Goal: Task Accomplishment & Management: Complete application form

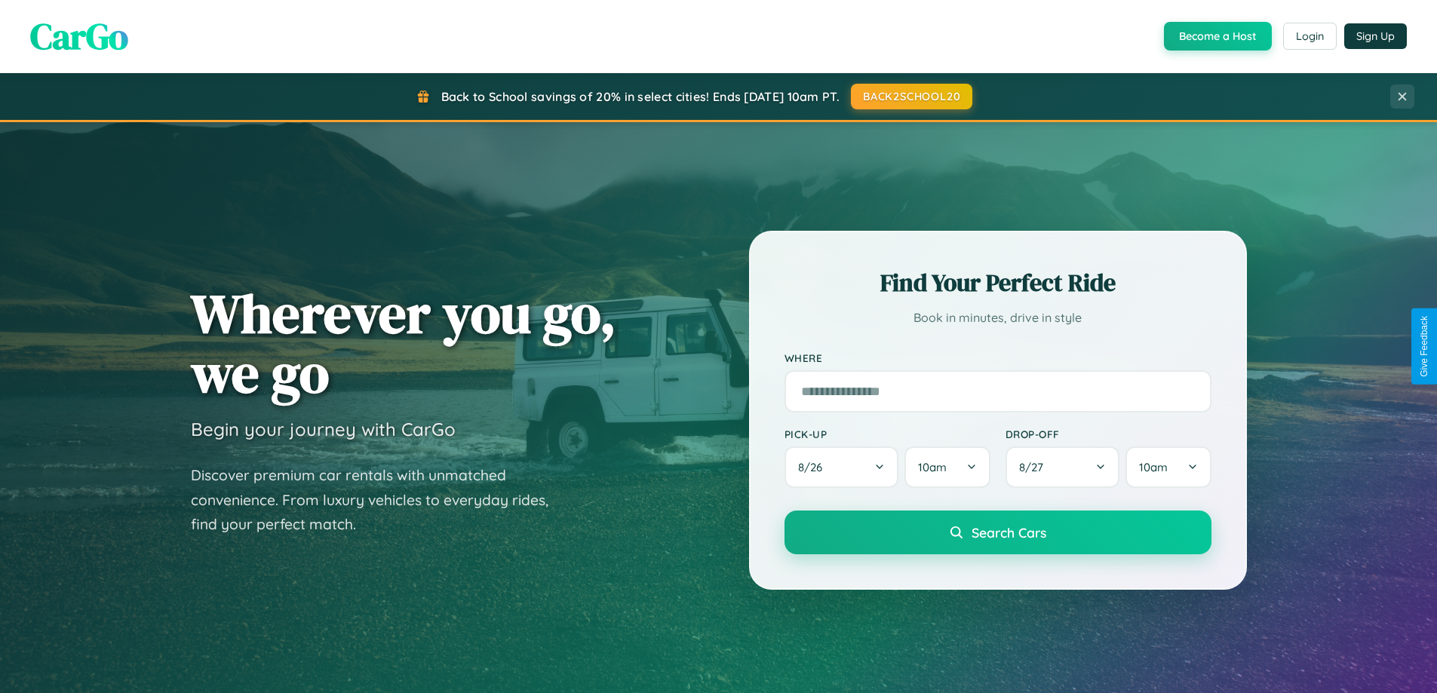
scroll to position [2903, 0]
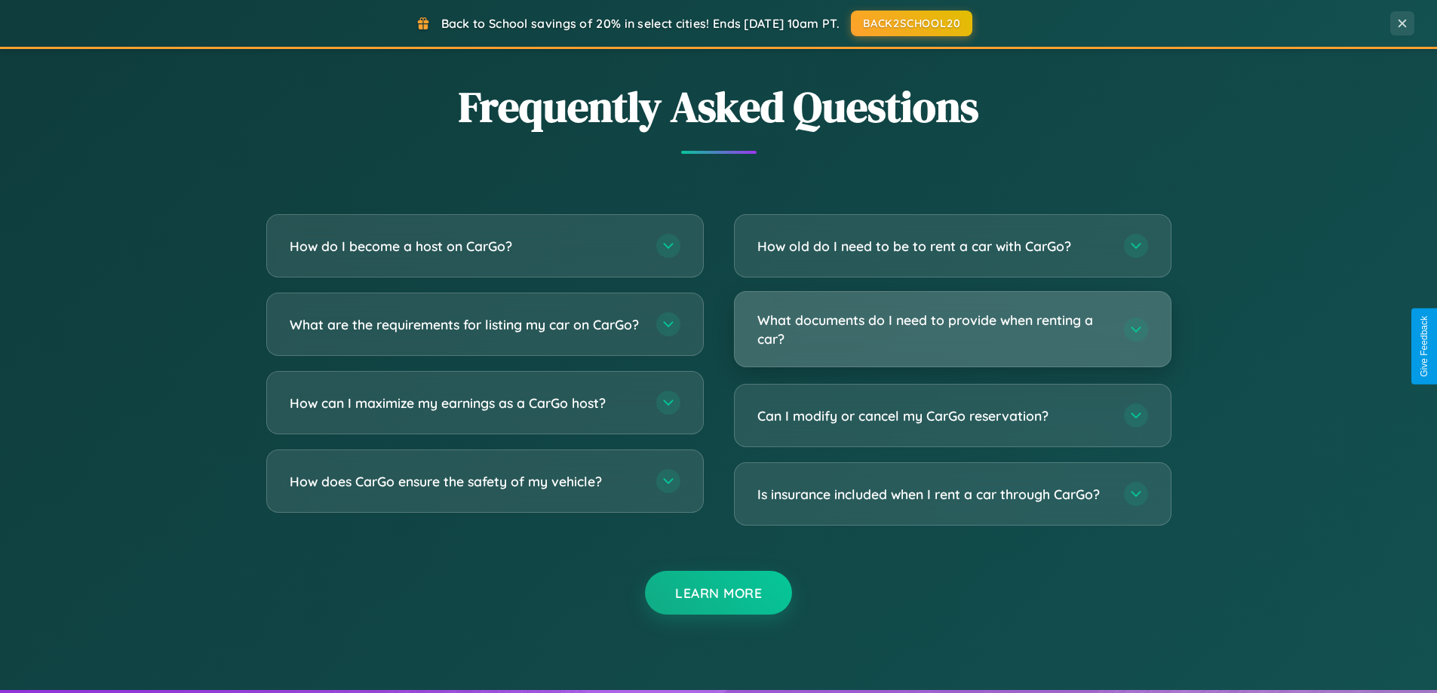
click at [952, 330] on h3 "What documents do I need to provide when renting a car?" at bounding box center [933, 329] width 352 height 37
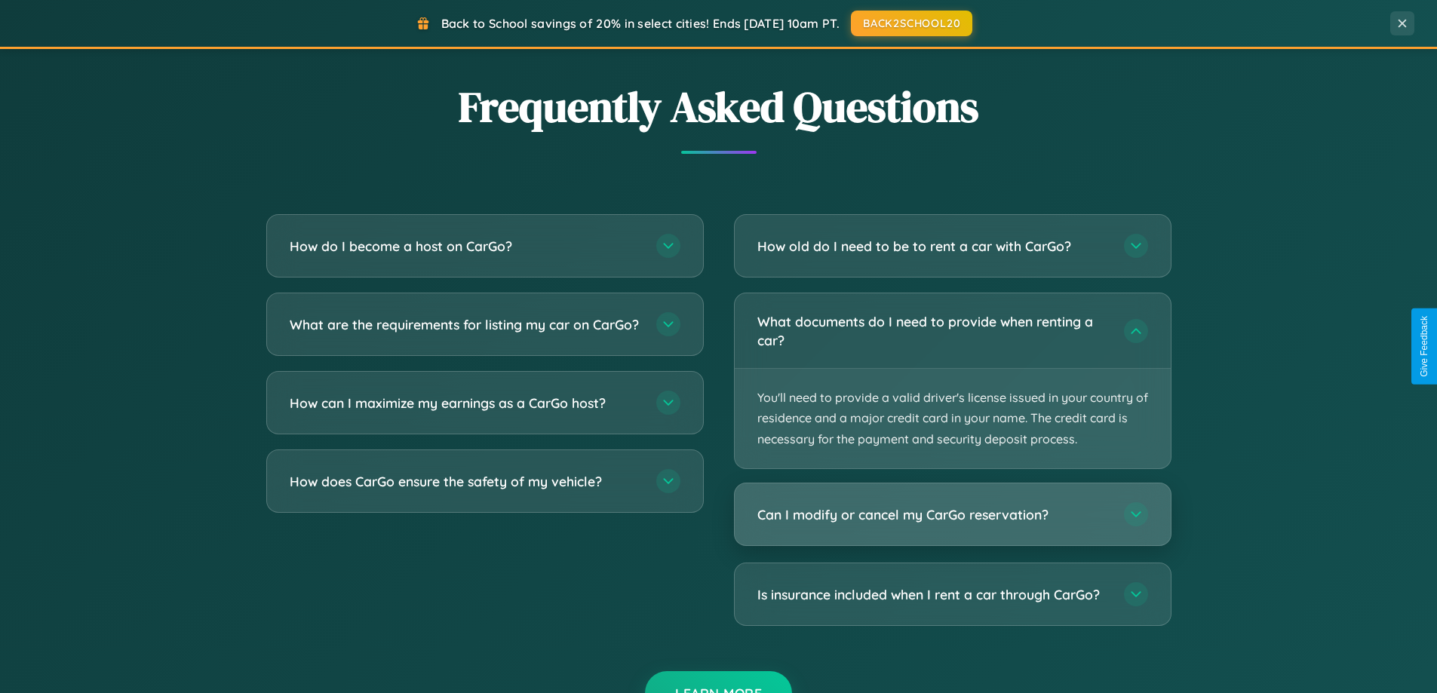
click at [952, 515] on h3 "Can I modify or cancel my CarGo reservation?" at bounding box center [933, 514] width 352 height 19
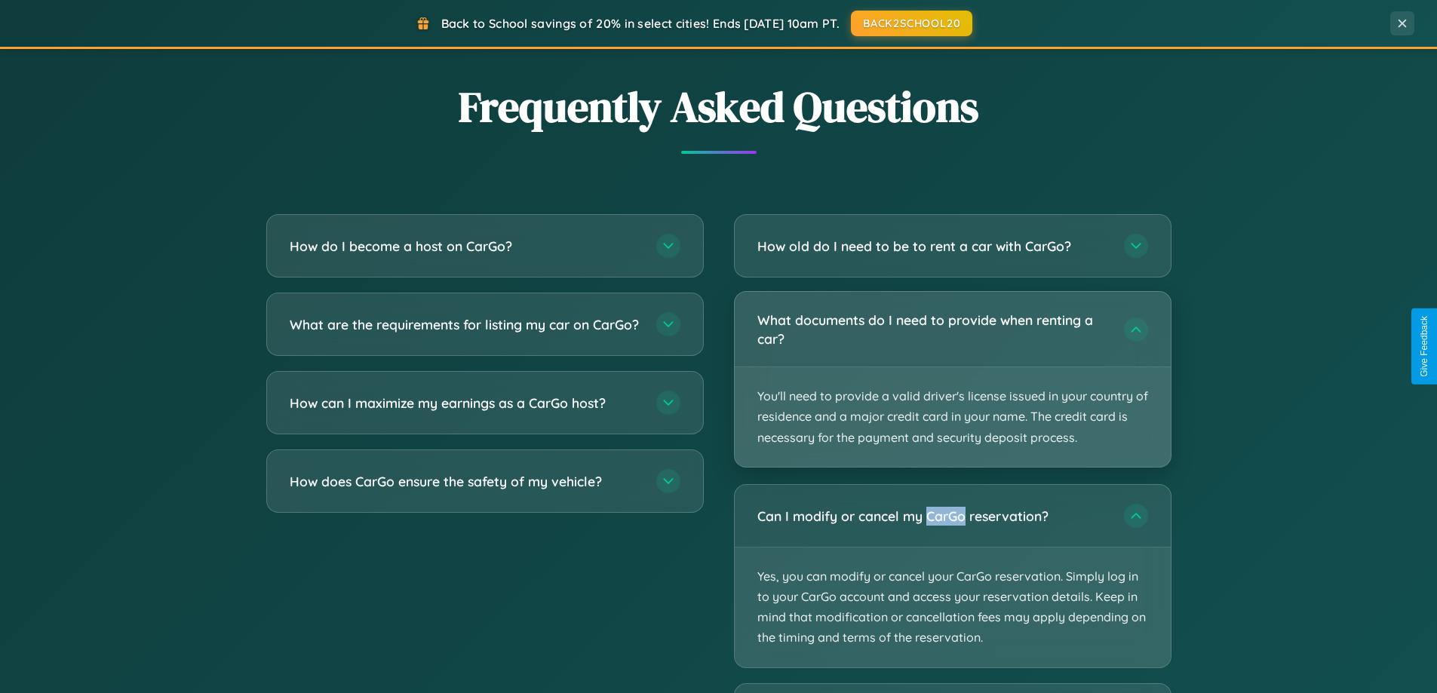
click at [952, 380] on p "You'll need to provide a valid driver's license issued in your country of resid…" at bounding box center [953, 417] width 436 height 100
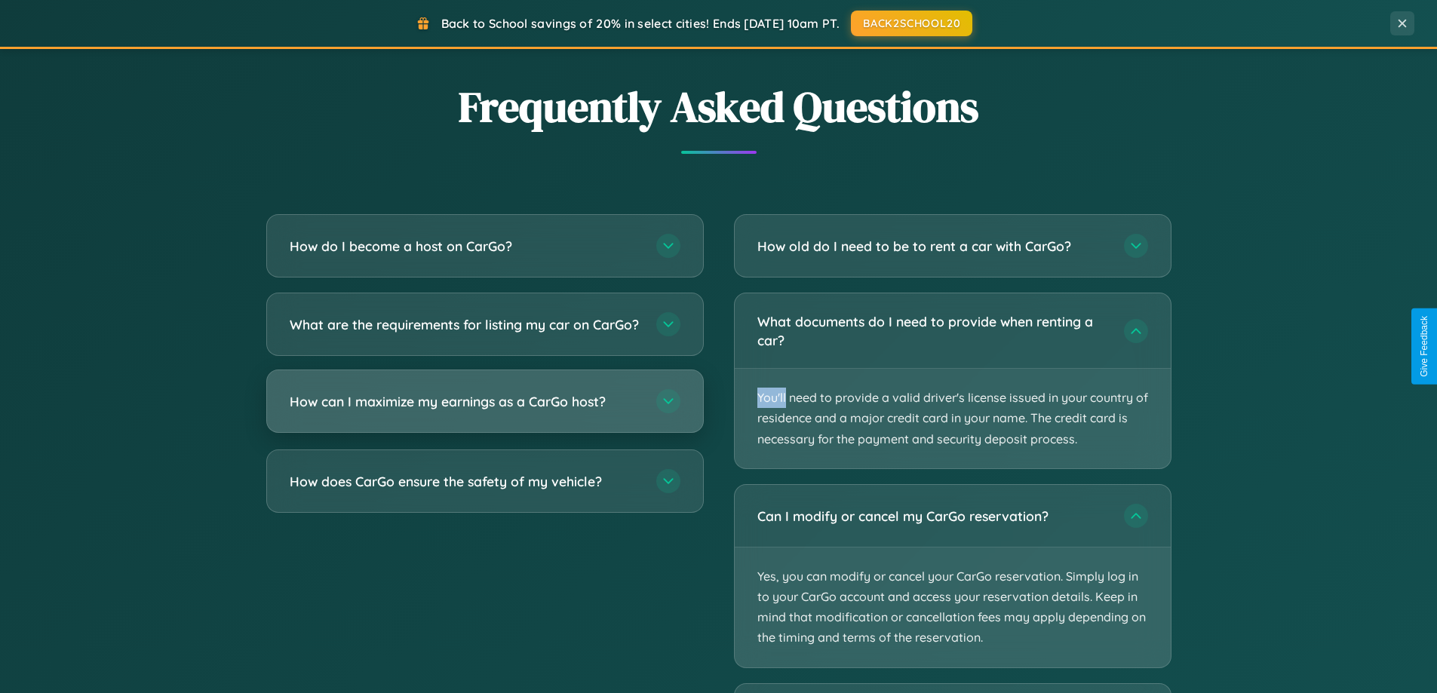
click at [484, 411] on h3 "How can I maximize my earnings as a CarGo host?" at bounding box center [466, 401] width 352 height 19
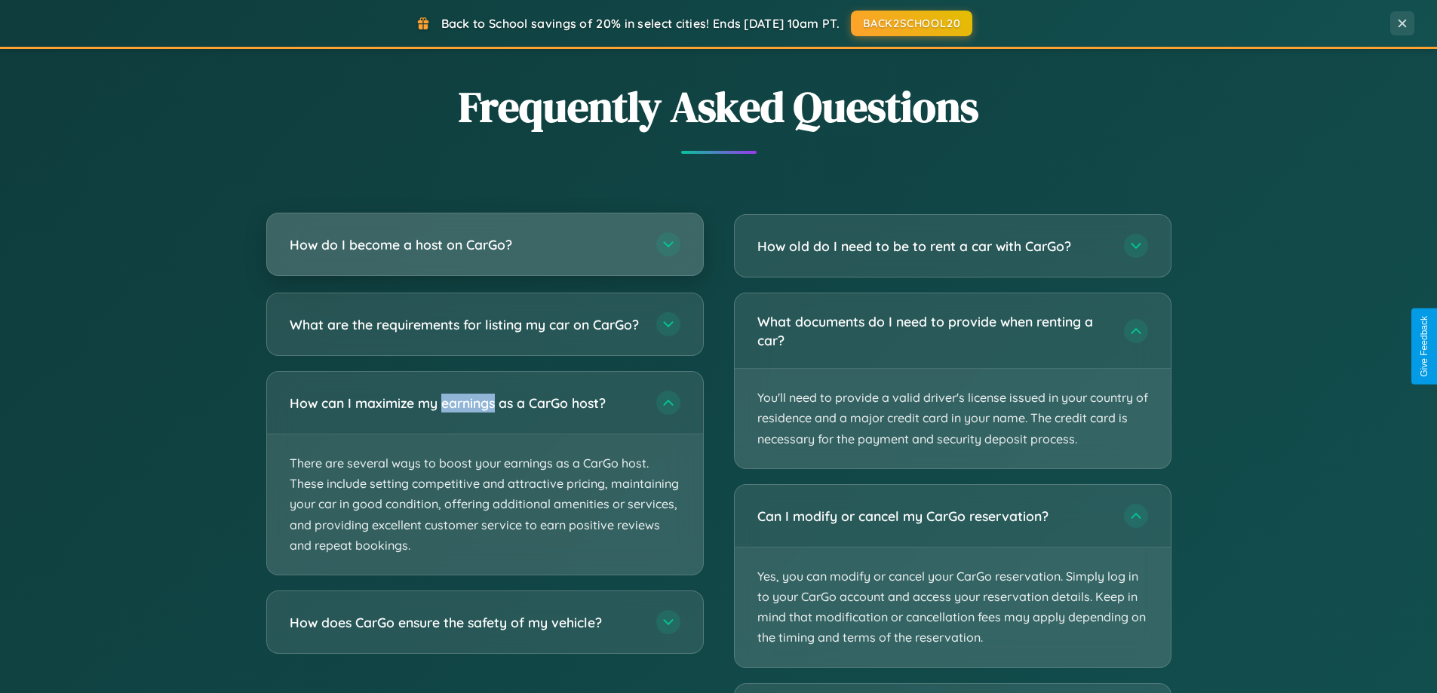
click at [484, 246] on h3 "How do I become a host on CarGo?" at bounding box center [466, 244] width 352 height 19
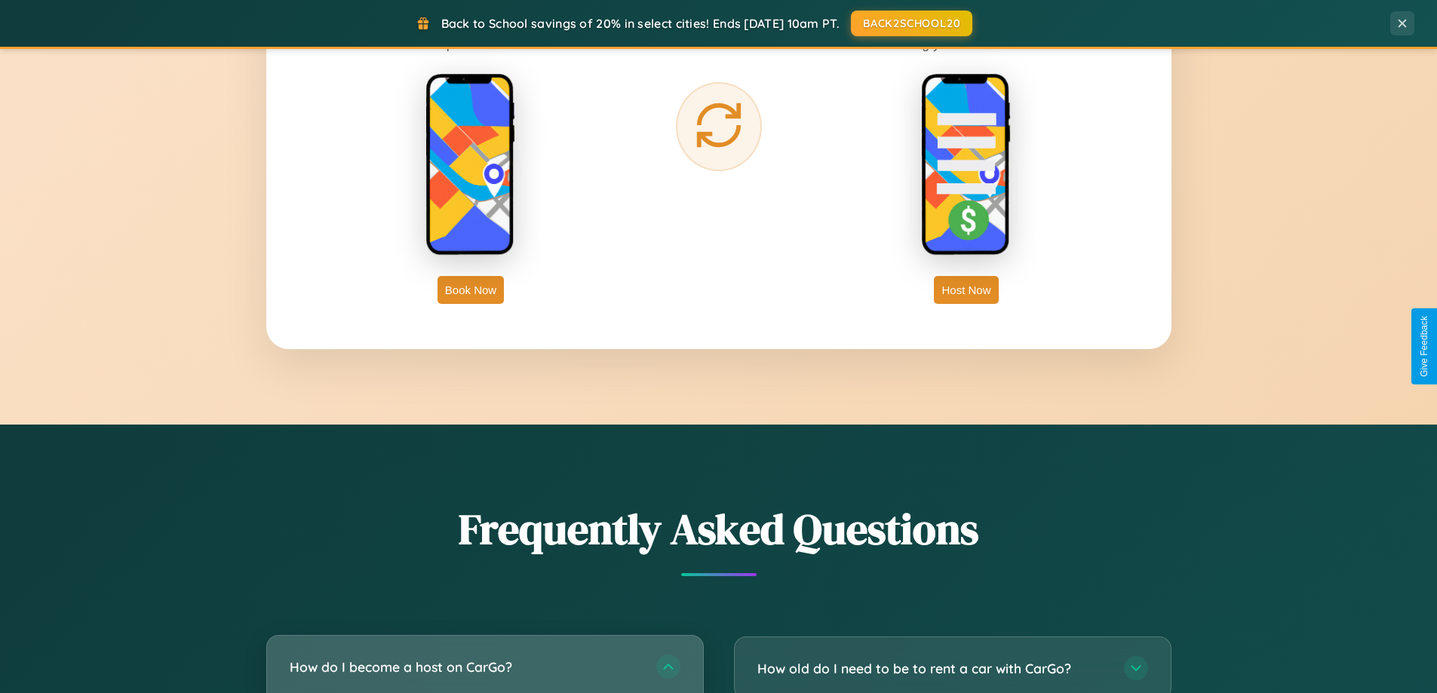
scroll to position [2424, 0]
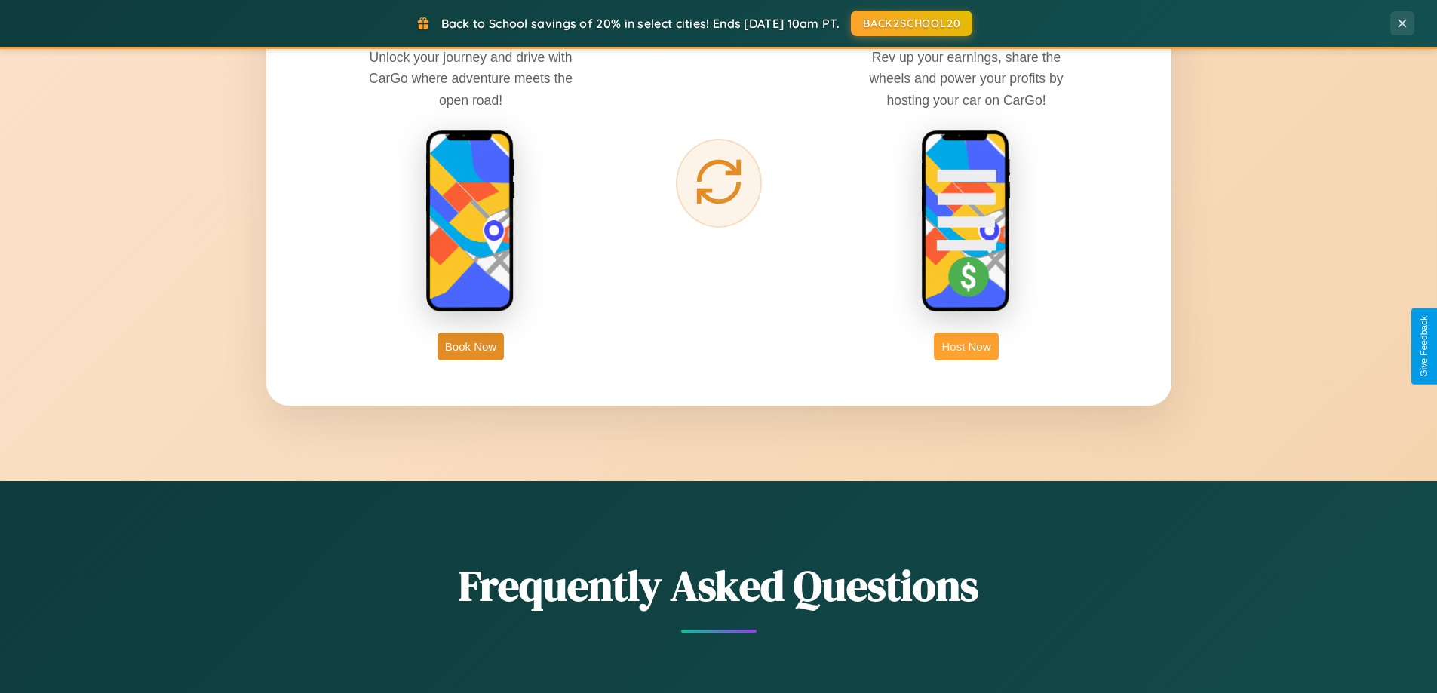
click at [966, 346] on button "Host Now" at bounding box center [966, 347] width 64 height 28
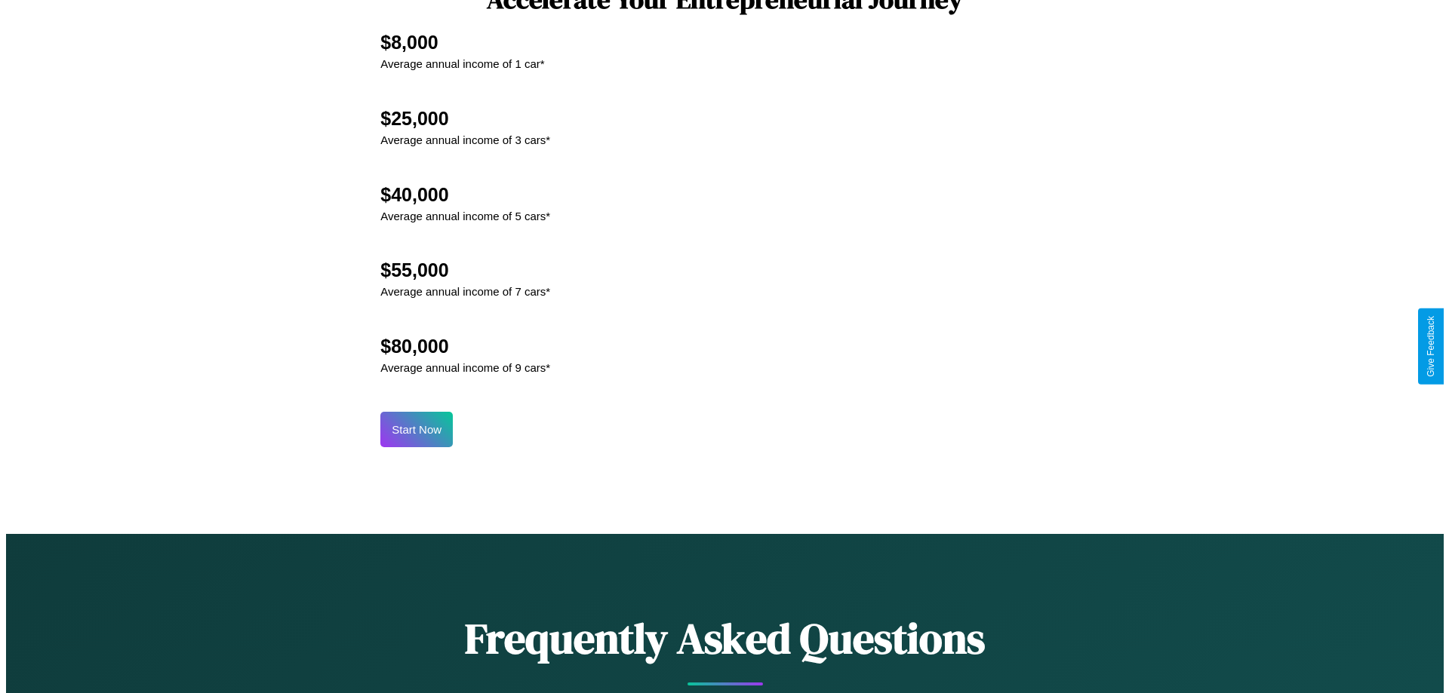
scroll to position [1573, 0]
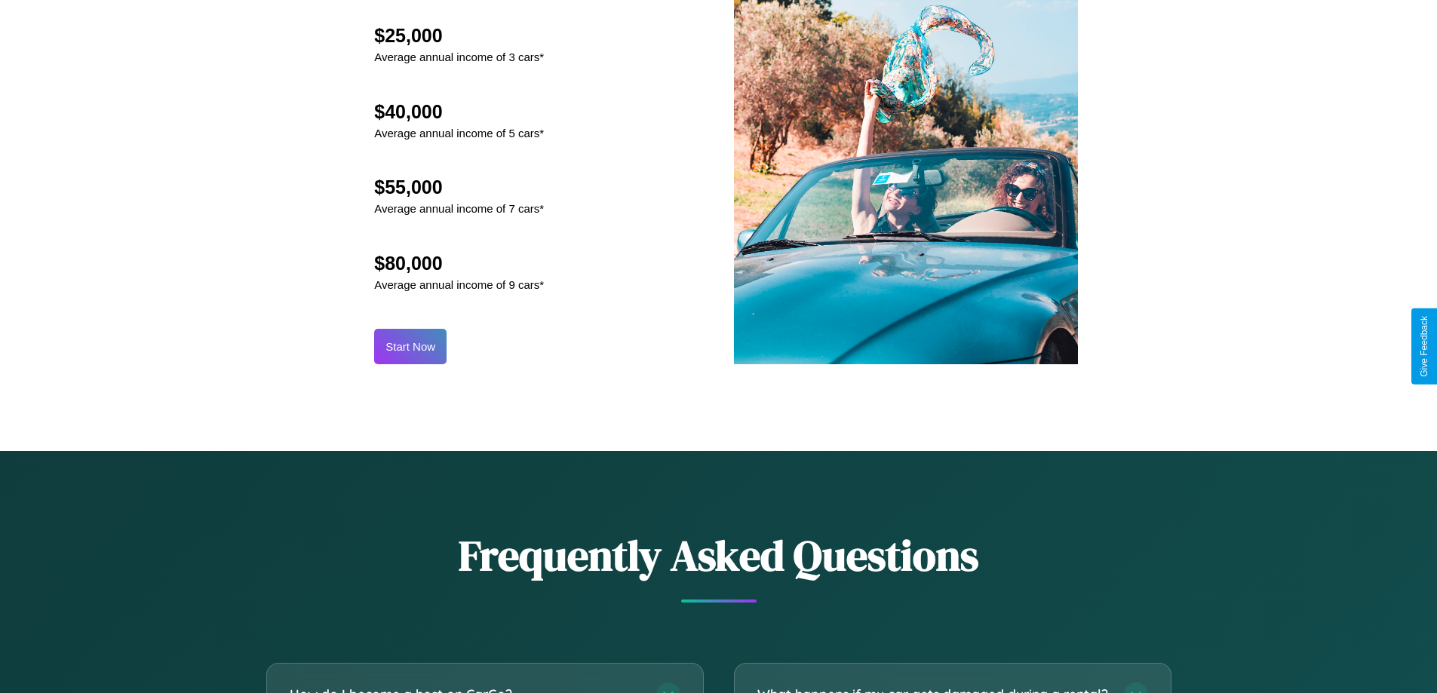
click at [410, 346] on button "Start Now" at bounding box center [410, 346] width 72 height 35
